Goal: Information Seeking & Learning: Understand process/instructions

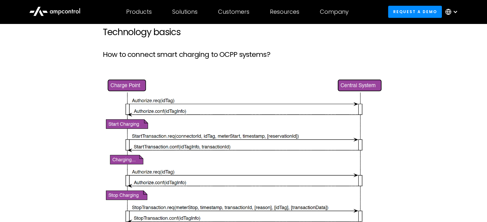
scroll to position [2305, 0]
click at [155, 107] on img at bounding box center [243, 154] width 281 height 155
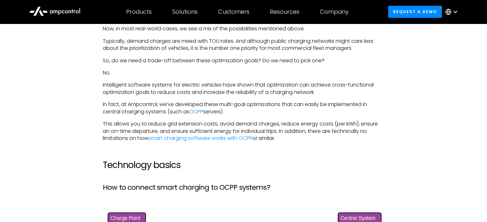
scroll to position [2145, 0]
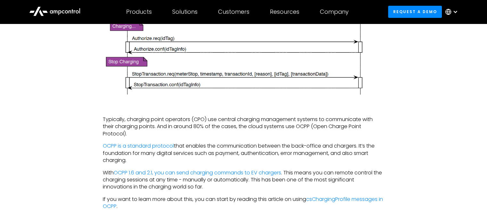
scroll to position [2511, 0]
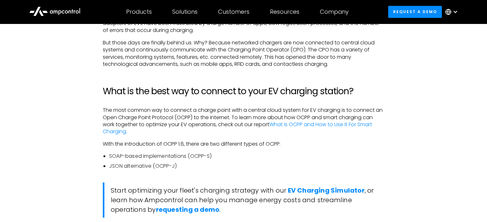
scroll to position [480, 0]
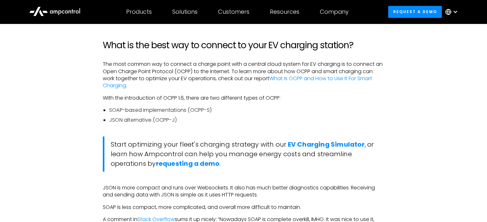
click at [163, 120] on li "JSON alternative (OCPP-J)" at bounding box center [246, 120] width 275 height 7
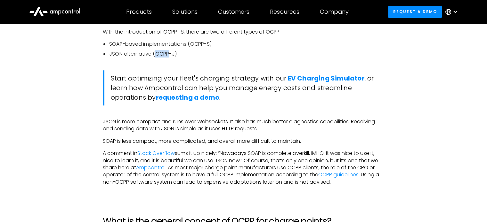
scroll to position [544, 0]
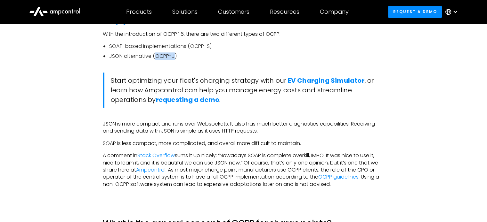
click at [172, 59] on li "JSON alternative (OCPP-J)" at bounding box center [246, 56] width 275 height 7
copy li "OCPP-J"
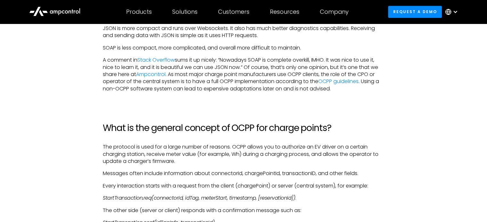
scroll to position [640, 0]
click at [347, 79] on link "OCPP guidelines" at bounding box center [338, 80] width 40 height 7
